Goal: Task Accomplishment & Management: Complete application form

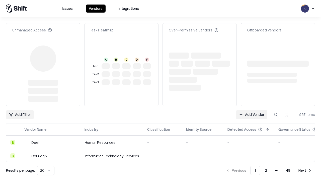
click at [252, 110] on link "Add Vendor" at bounding box center [251, 114] width 31 height 9
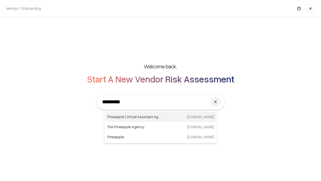
click at [161, 117] on div "Pineapple | Virtual Assistant Agency [DOMAIN_NAME]" at bounding box center [160, 117] width 111 height 10
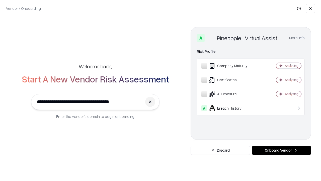
type input "**********"
click at [282, 150] on button "Onboard Vendor" at bounding box center [281, 150] width 59 height 9
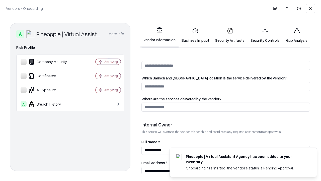
scroll to position [260, 0]
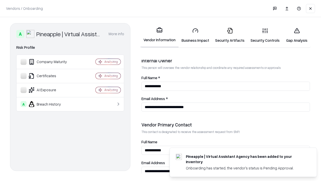
click at [230, 35] on link "Security Artifacts" at bounding box center [229, 35] width 35 height 23
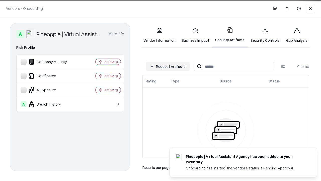
click at [168, 66] on button "Request Artifacts" at bounding box center [168, 66] width 44 height 9
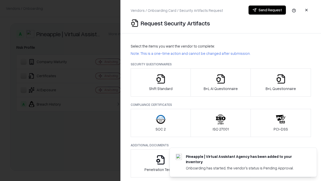
click at [281, 82] on icon "button" at bounding box center [281, 79] width 10 height 10
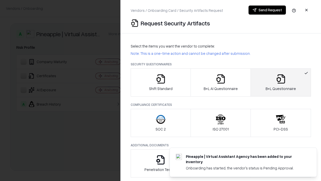
click at [221, 82] on icon "button" at bounding box center [221, 79] width 10 height 10
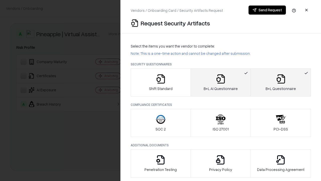
click at [267, 10] on button "Send Request" at bounding box center [267, 10] width 37 height 9
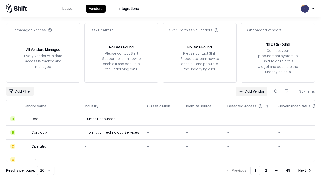
click at [276, 91] on button at bounding box center [276, 91] width 9 height 9
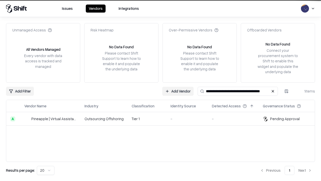
type input "**********"
click at [164, 118] on td "Tier 1" at bounding box center [147, 119] width 39 height 14
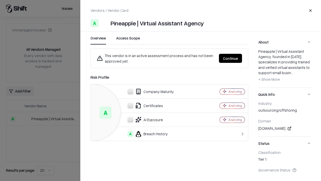
click at [231, 58] on button "Continue" at bounding box center [230, 58] width 23 height 9
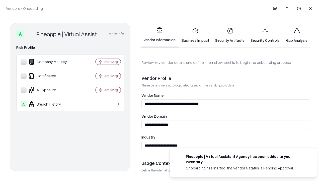
click at [230, 35] on link "Security Artifacts" at bounding box center [229, 35] width 35 height 23
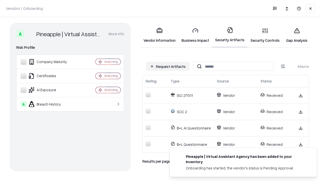
click at [297, 35] on link "Gap Analysis" at bounding box center [297, 35] width 28 height 23
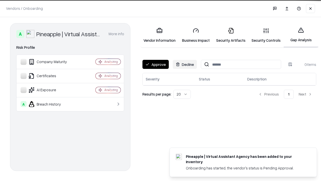
click at [156, 64] on button "Approve" at bounding box center [156, 64] width 26 height 9
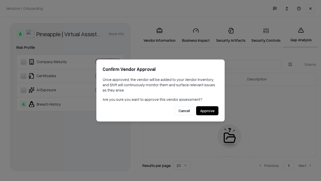
click at [207, 110] on button "Approve" at bounding box center [207, 110] width 22 height 9
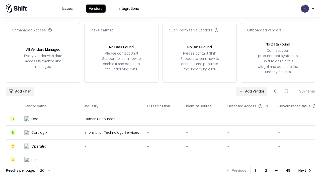
type input "**********"
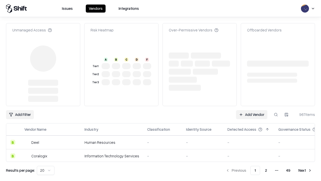
click at [252, 110] on link "Add Vendor" at bounding box center [251, 114] width 31 height 9
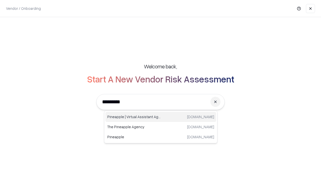
click at [161, 117] on div "Pineapple | Virtual Assistant Agency [DOMAIN_NAME]" at bounding box center [160, 117] width 111 height 10
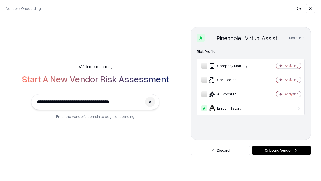
type input "**********"
click at [282, 150] on button "Onboard Vendor" at bounding box center [281, 150] width 59 height 9
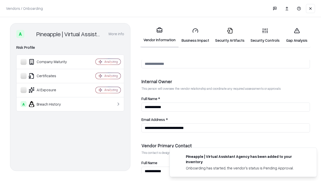
scroll to position [260, 0]
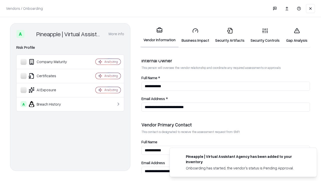
click at [297, 35] on link "Gap Analysis" at bounding box center [297, 35] width 28 height 23
